Goal: Information Seeking & Learning: Learn about a topic

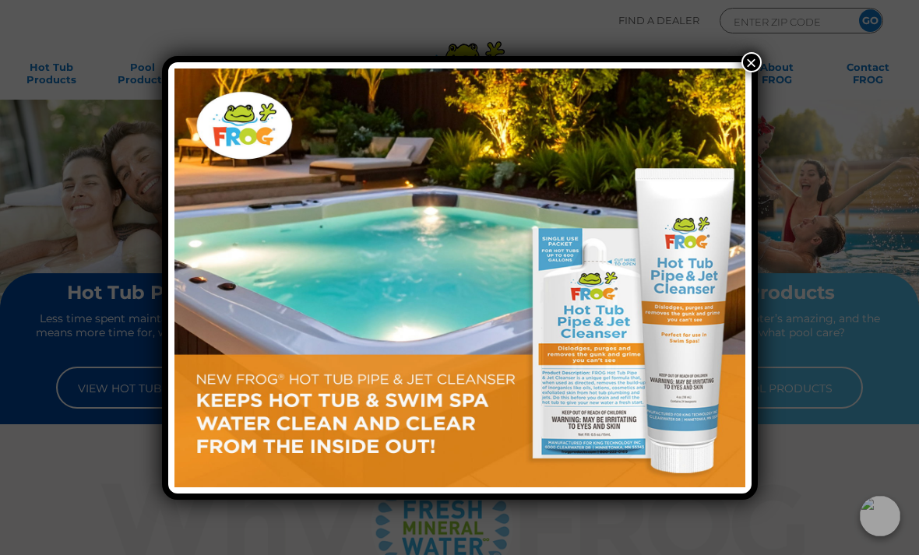
click at [752, 63] on button "×" at bounding box center [751, 62] width 20 height 20
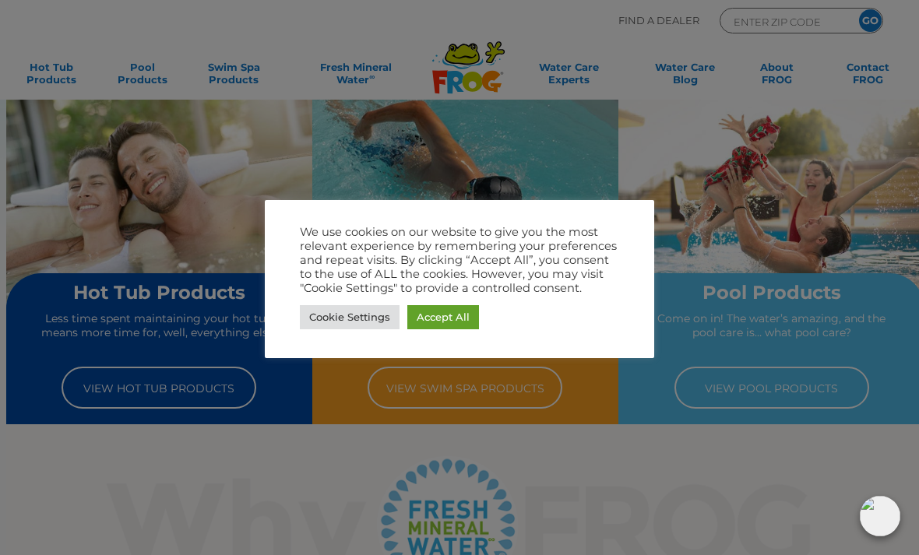
click at [450, 309] on link "Accept All" at bounding box center [443, 317] width 72 height 24
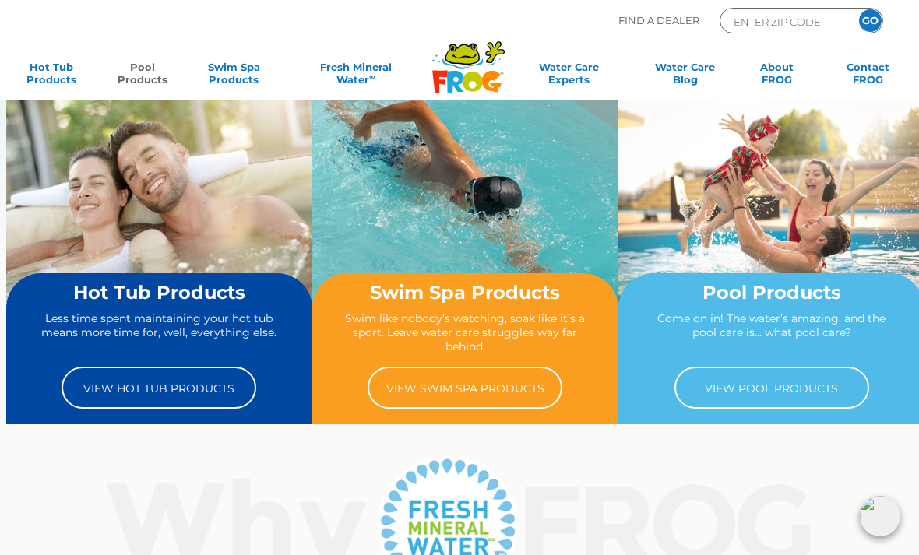
click at [141, 77] on link "Pool Products" at bounding box center [142, 76] width 71 height 31
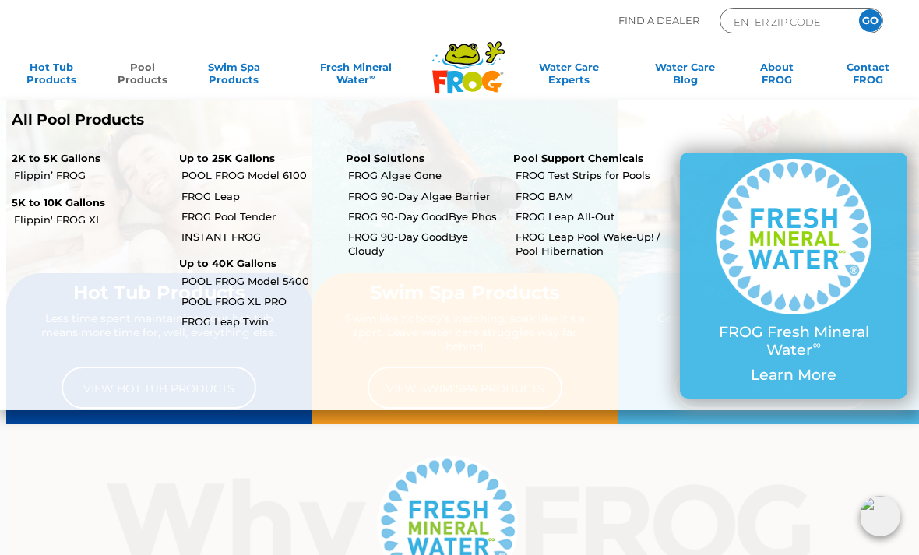
click at [289, 175] on link "POOL FROG Model 6100" at bounding box center [257, 175] width 153 height 14
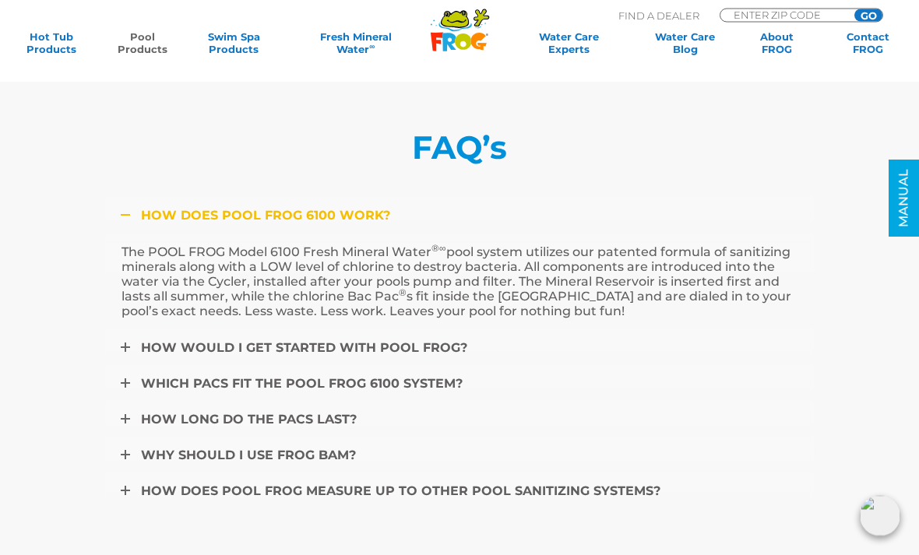
scroll to position [4784, 0]
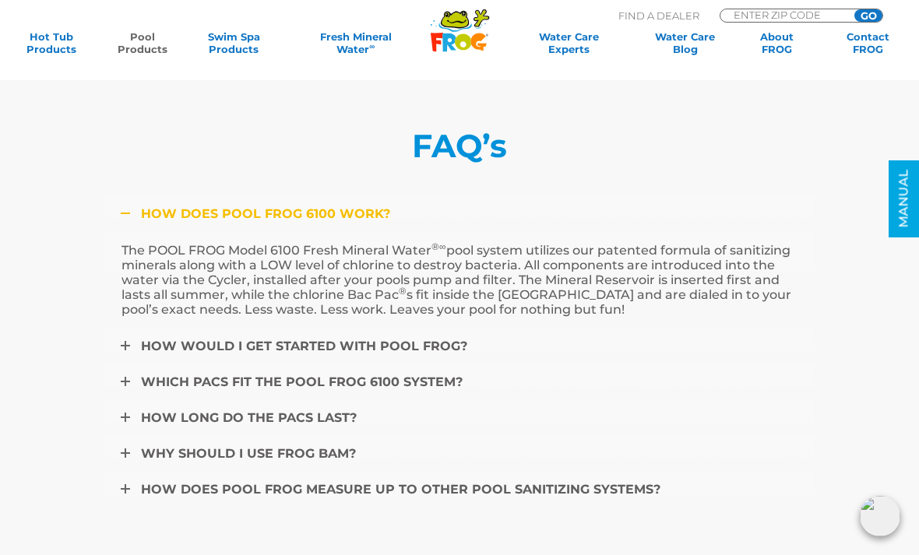
click at [131, 351] on link "How would I get started with POOL FROG?" at bounding box center [459, 346] width 708 height 37
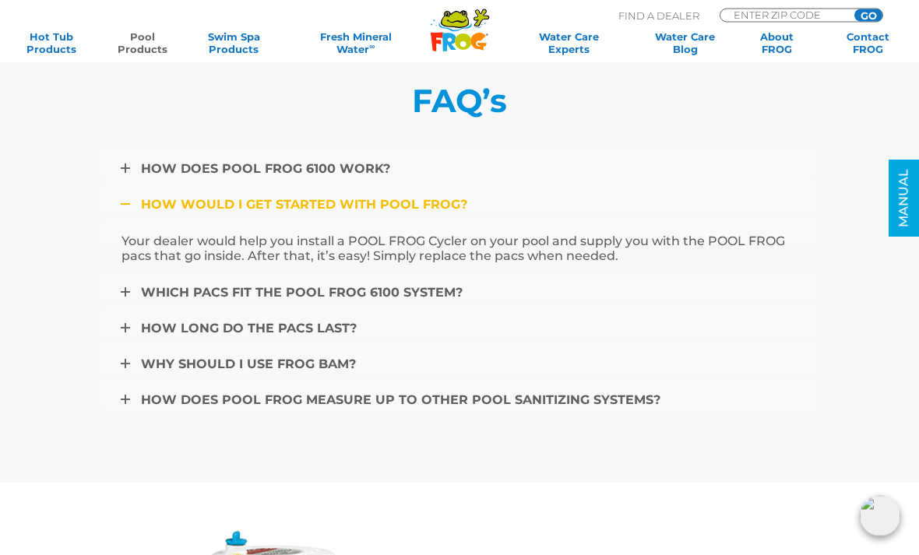
click at [120, 332] on link "How long do the pacs last?" at bounding box center [459, 329] width 708 height 37
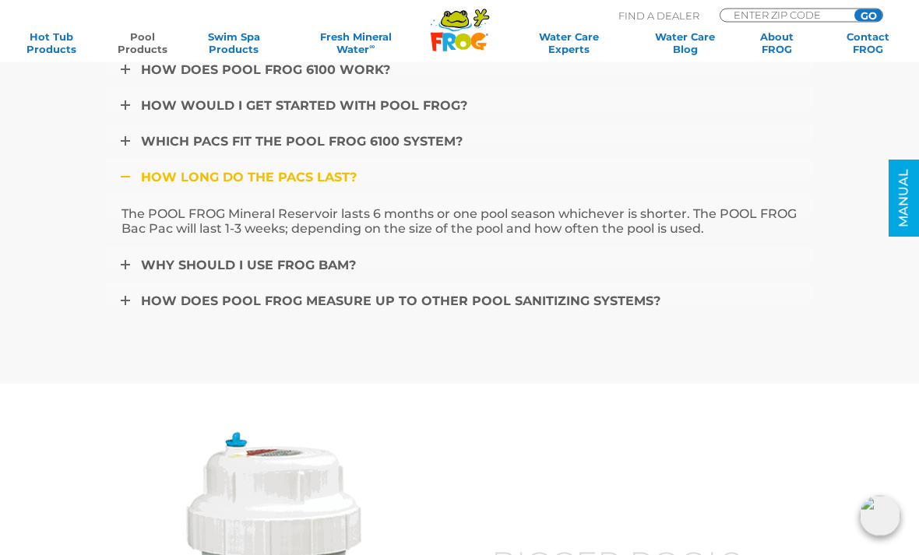
scroll to position [4929, 0]
click at [135, 262] on link "Why should I use FROG BAM?" at bounding box center [459, 264] width 708 height 37
